Goal: Information Seeking & Learning: Compare options

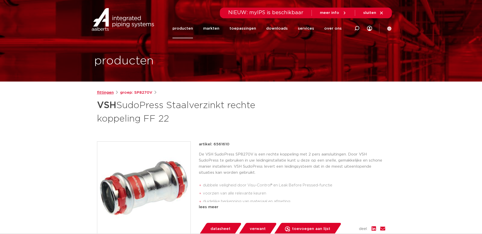
click at [108, 94] on link "fittingen" at bounding box center [105, 93] width 17 height 6
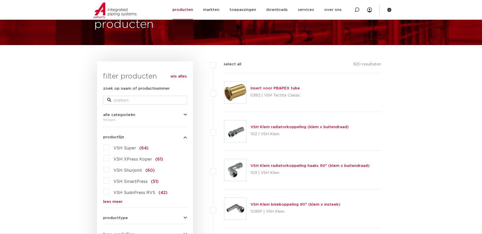
scroll to position [62, 0]
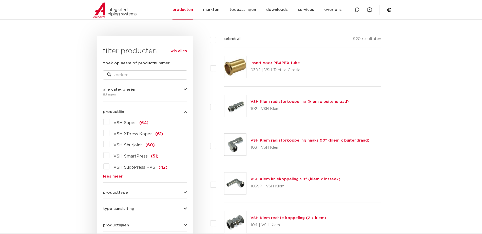
click at [108, 177] on link "lees meer" at bounding box center [145, 176] width 84 height 4
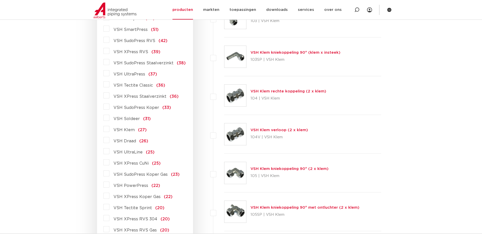
scroll to position [87, 0]
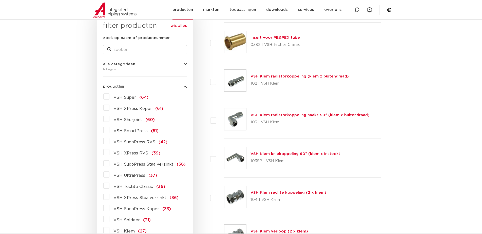
click at [183, 11] on link "producten" at bounding box center [182, 9] width 21 height 19
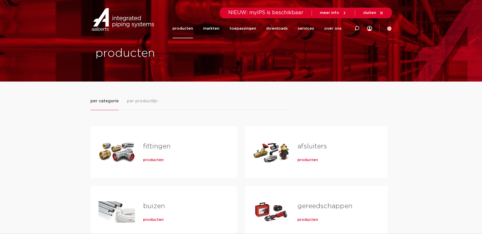
click at [150, 149] on link "fittingen" at bounding box center [156, 146] width 27 height 7
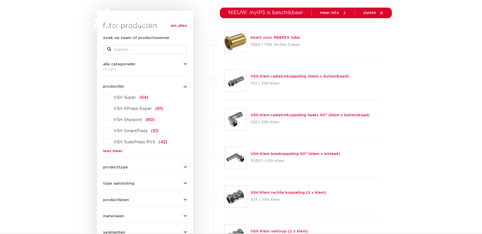
click at [108, 152] on link "lees meer" at bounding box center [145, 151] width 84 height 4
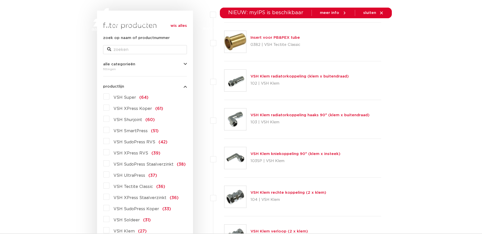
click at [143, 166] on span "VSH SudoPress Staalverzinkt" at bounding box center [143, 164] width 60 height 4
click at [0, 0] on input "VSH SudoPress Staalverzinkt (38)" at bounding box center [0, 0] width 0 height 0
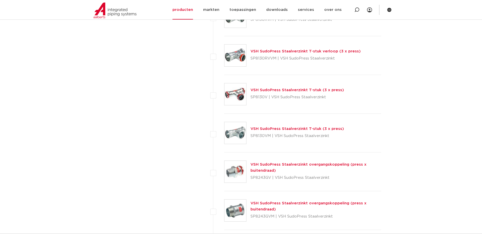
scroll to position [796, 0]
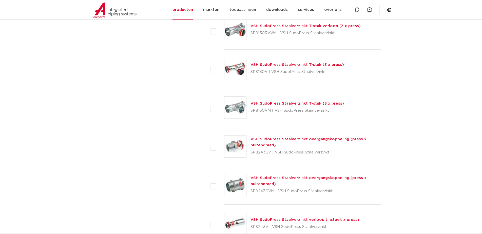
click at [282, 176] on link "VSH SudoPress Staalverzinkt overgangskoppeling (press x buitendraad)" at bounding box center [308, 181] width 116 height 10
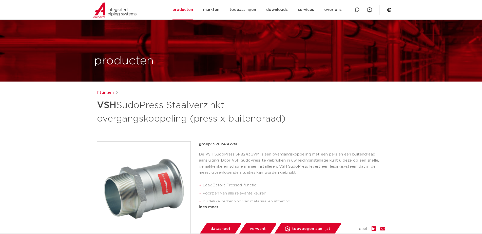
scroll to position [76, 0]
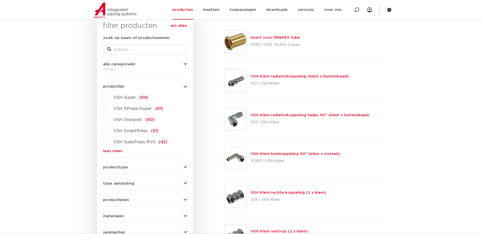
click at [112, 153] on link "lees meer" at bounding box center [145, 151] width 84 height 4
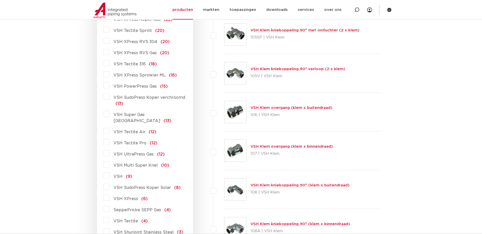
scroll to position [416, 0]
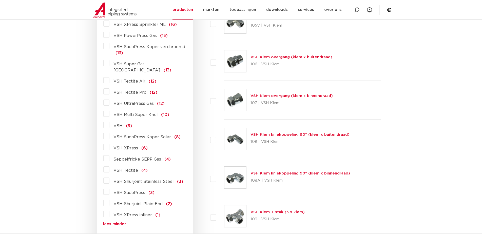
click at [109, 188] on label "VSH SudoPress (3)" at bounding box center [131, 192] width 45 height 8
click at [0, 0] on input "VSH SudoPress (3)" at bounding box center [0, 0] width 0 height 0
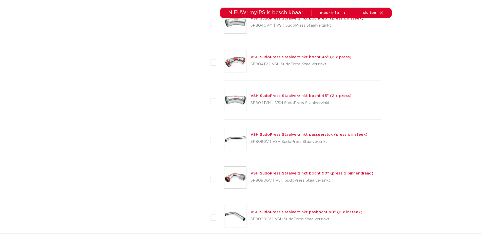
click at [379, 95] on div "VSH SudoPress Staalverzinkt bocht 45° (2 x press) SP8041VM | VSH SudoPress Staa…" at bounding box center [302, 100] width 157 height 39
